Goal: Navigation & Orientation: Find specific page/section

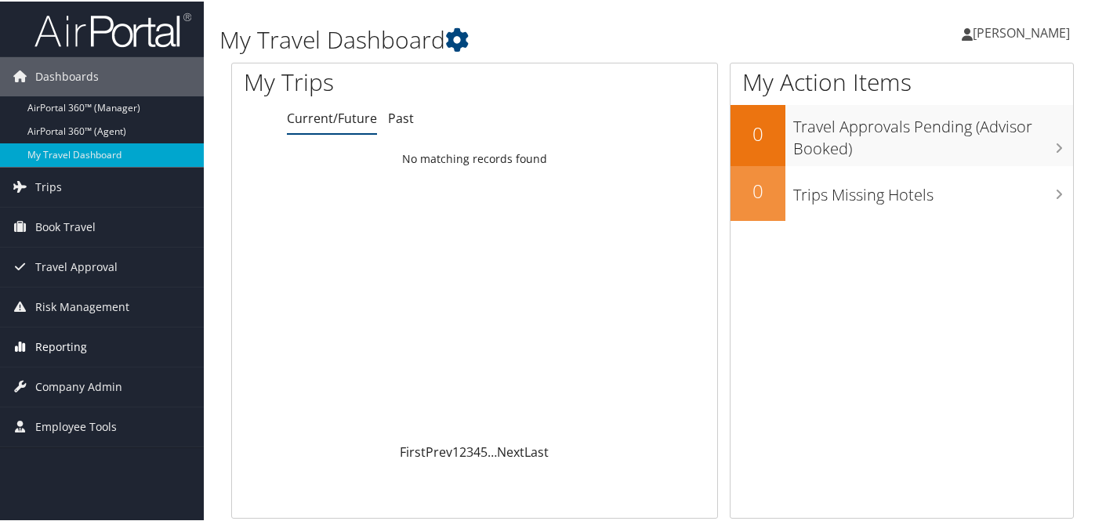
click at [67, 347] on span "Reporting" at bounding box center [61, 345] width 52 height 39
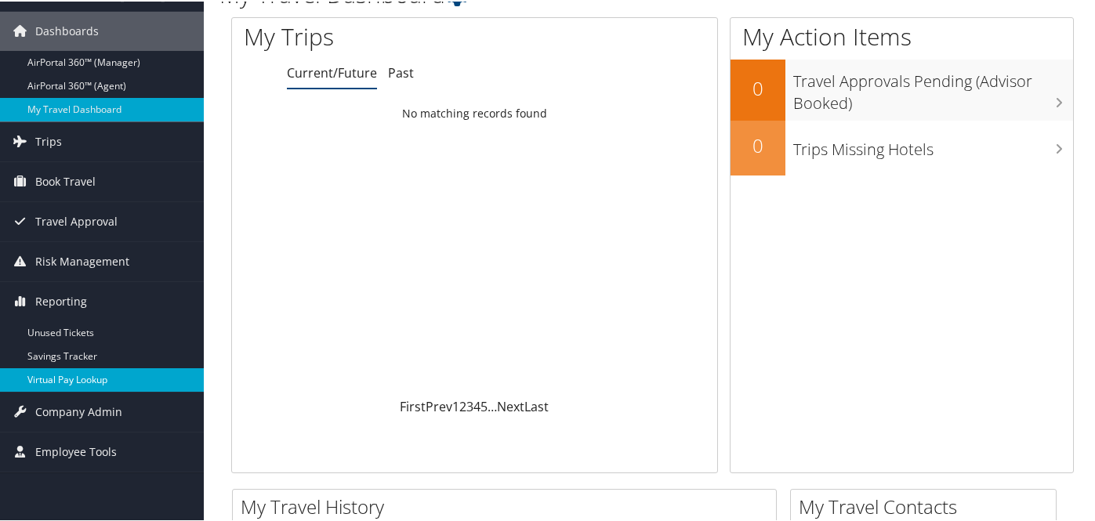
scroll to position [47, 0]
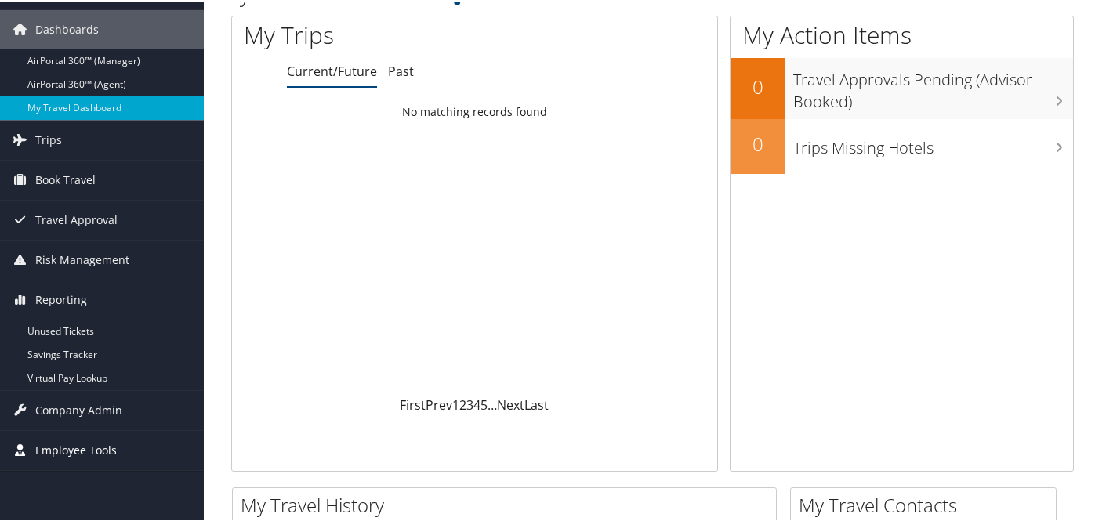
click at [69, 448] on span "Employee Tools" at bounding box center [76, 449] width 82 height 39
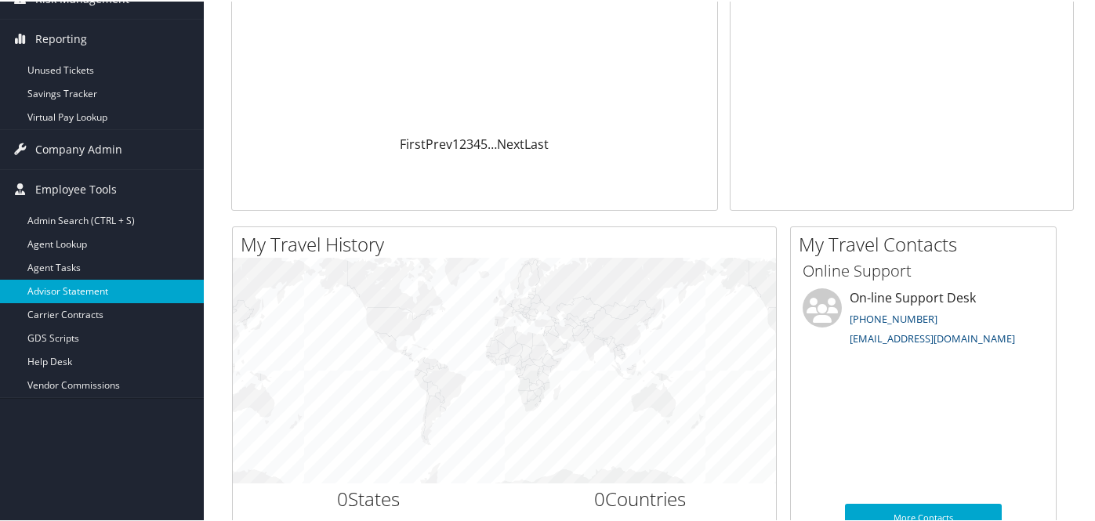
scroll to position [314, 0]
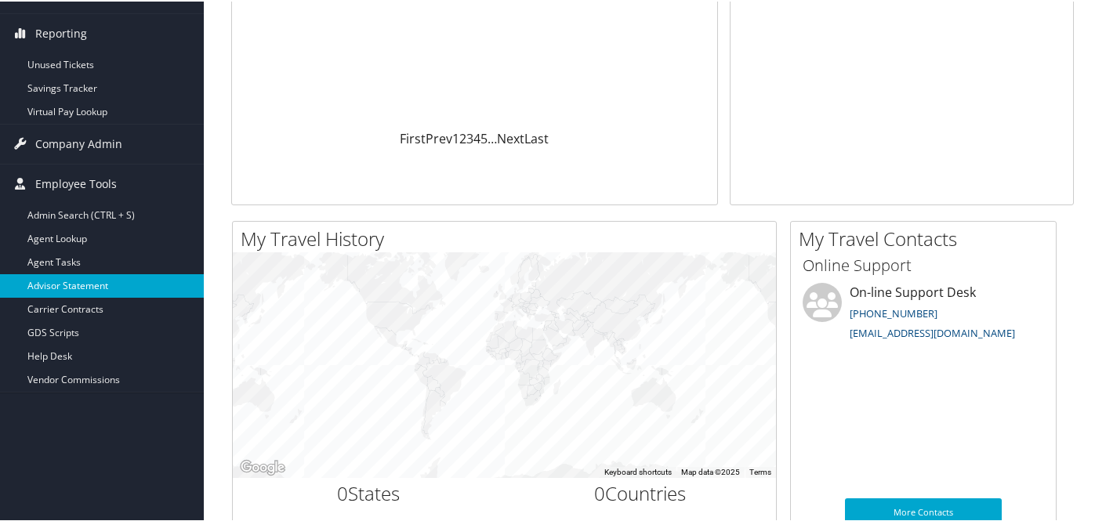
click at [56, 281] on link "Advisor Statement" at bounding box center [102, 285] width 204 height 24
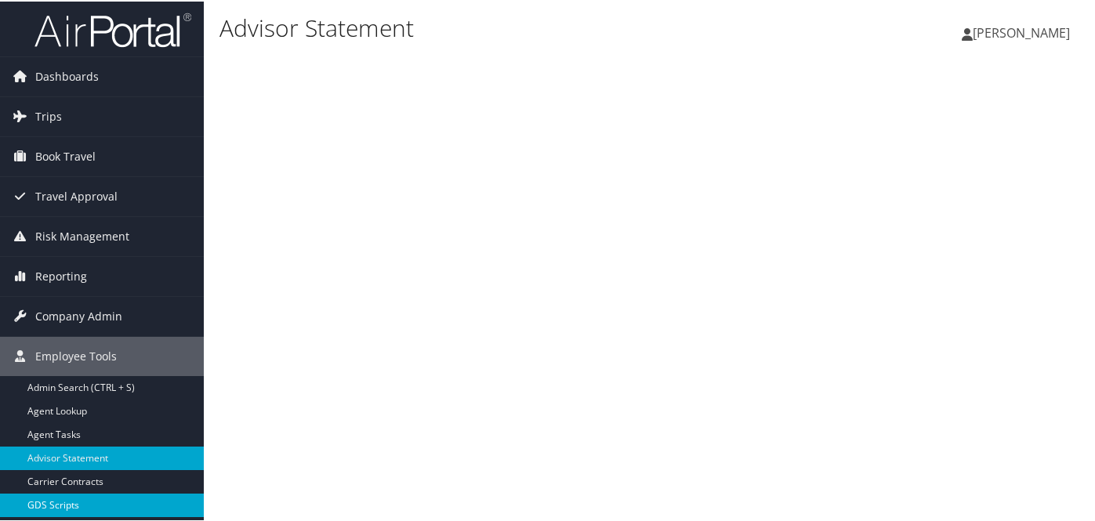
click at [80, 503] on link "GDS Scripts" at bounding box center [102, 504] width 204 height 24
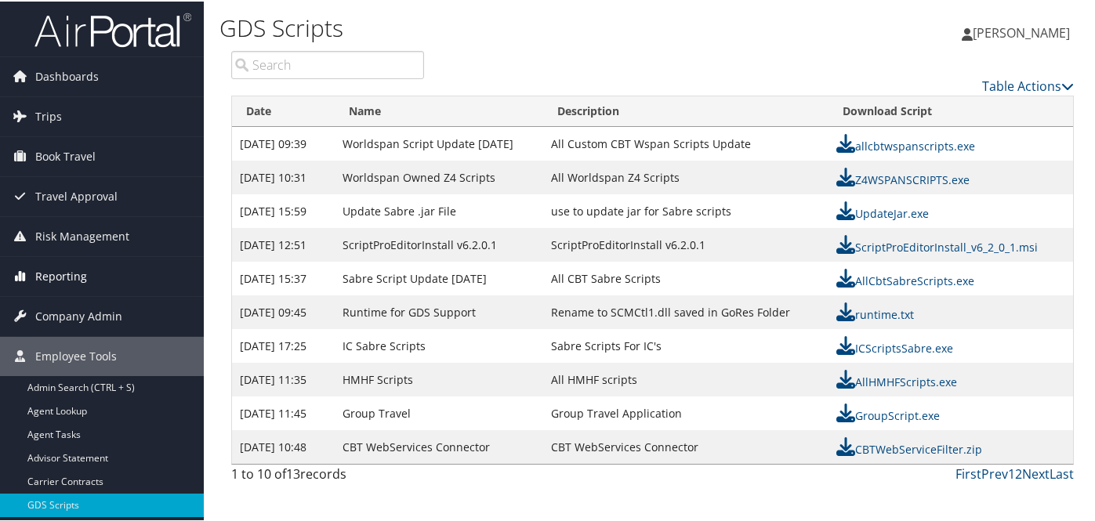
click at [55, 270] on span "Reporting" at bounding box center [61, 275] width 52 height 39
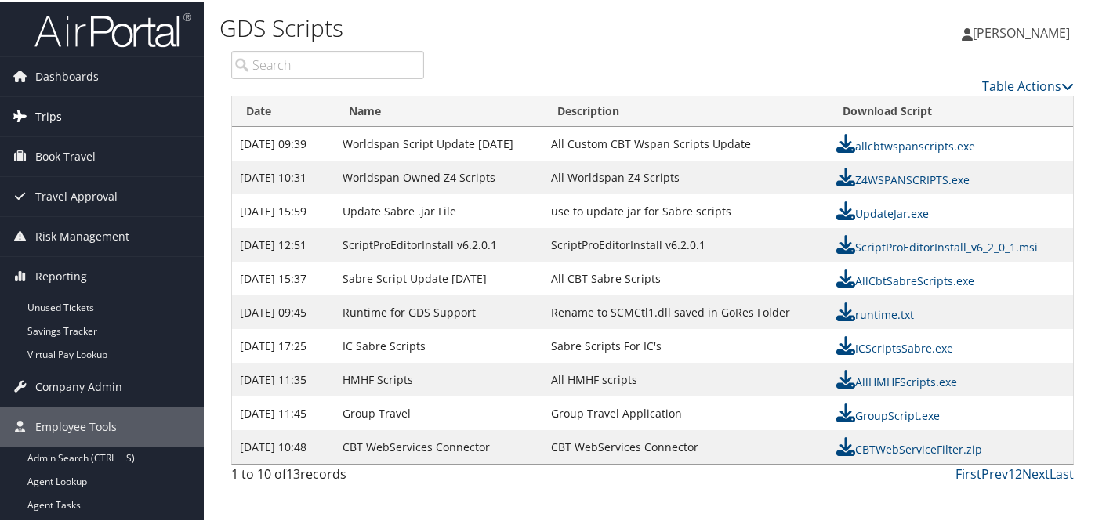
click at [49, 115] on span "Trips" at bounding box center [48, 115] width 27 height 39
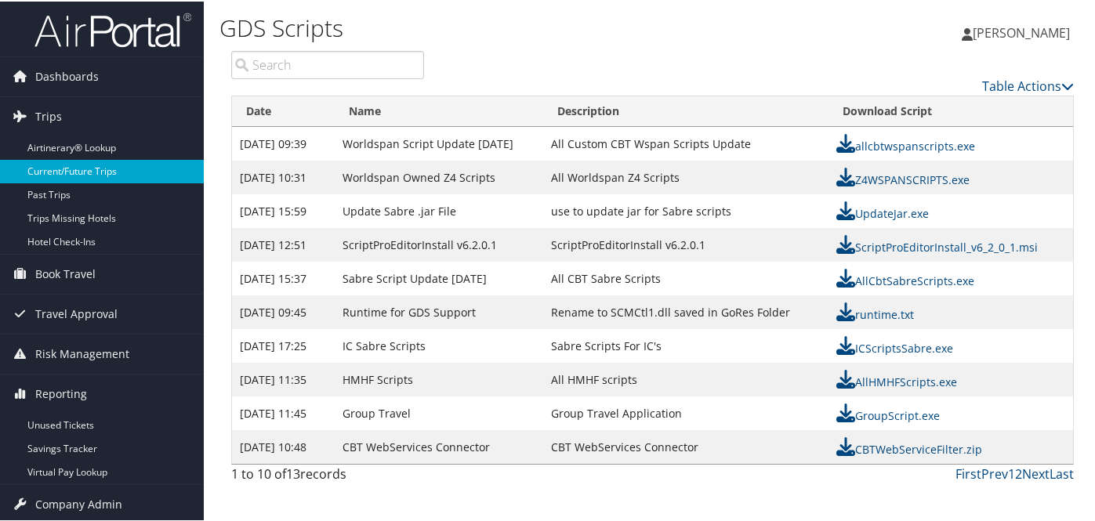
click at [56, 174] on link "Current/Future Trips" at bounding box center [102, 170] width 204 height 24
